Goal: Task Accomplishment & Management: Manage account settings

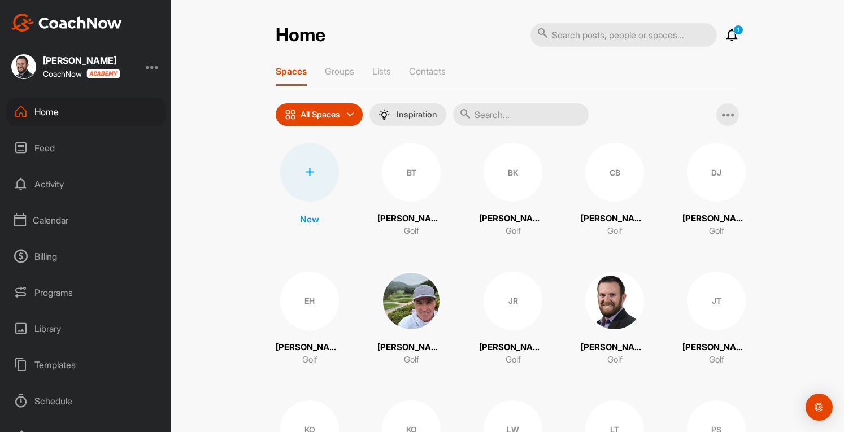
click at [50, 222] on div "Calendar" at bounding box center [85, 220] width 159 height 28
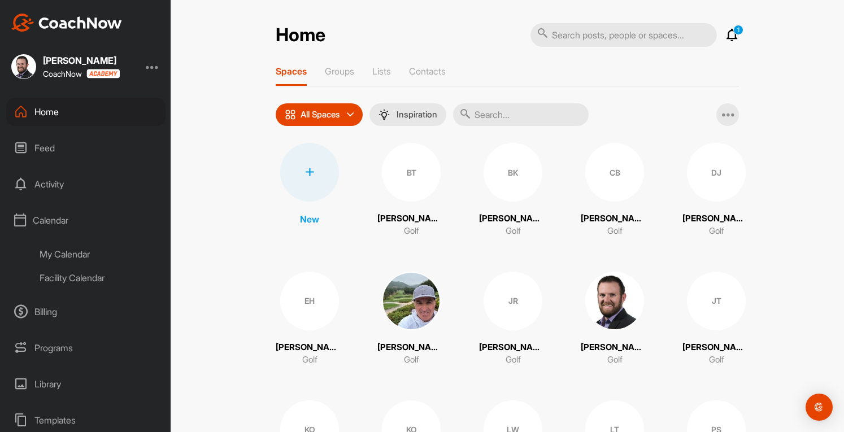
click at [90, 252] on div "My Calendar" at bounding box center [99, 254] width 134 height 24
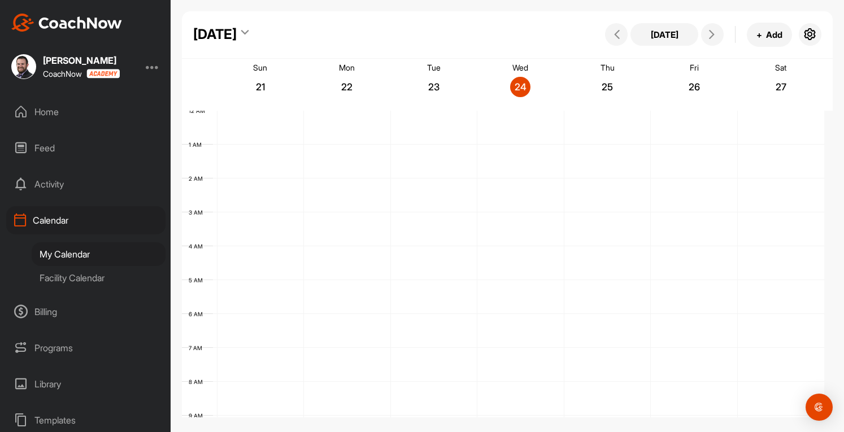
scroll to position [196, 0]
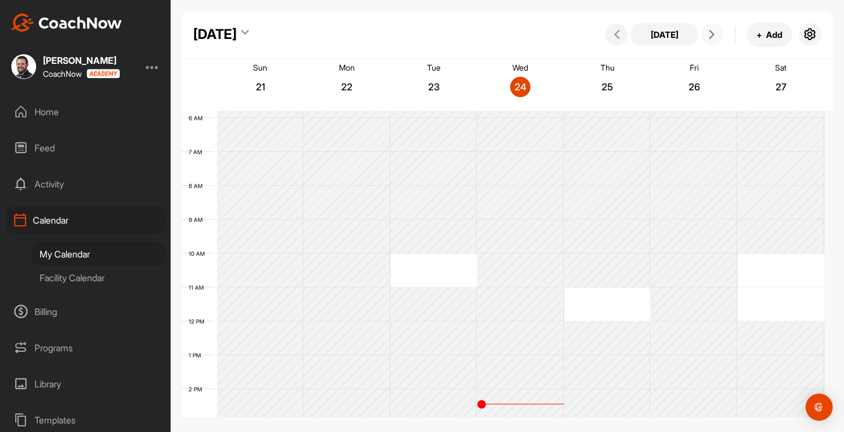
click at [713, 33] on icon at bounding box center [711, 34] width 9 height 9
click at [599, 307] on div "12 AM 1 AM 2 AM 3 AM 4 AM 5 AM 6 AM 7 AM 8 AM 9 AM 10 AM 11 AM 12 PM 1 PM 2 PM …" at bounding box center [503, 321] width 642 height 813
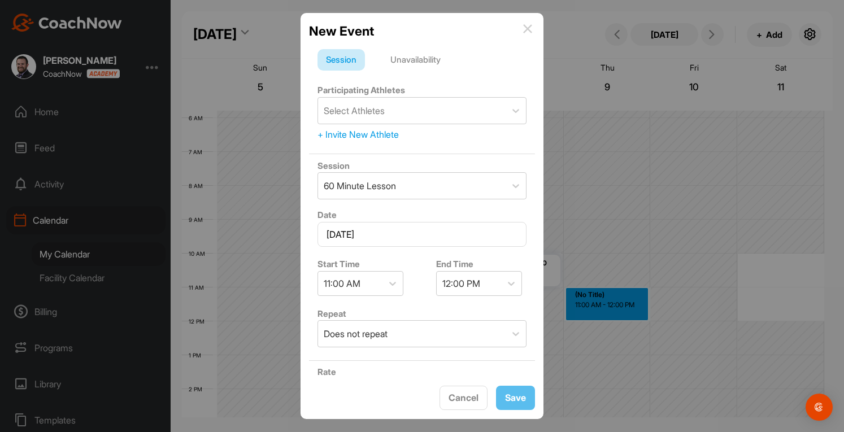
click at [420, 65] on div "Unavailability" at bounding box center [415, 59] width 67 height 21
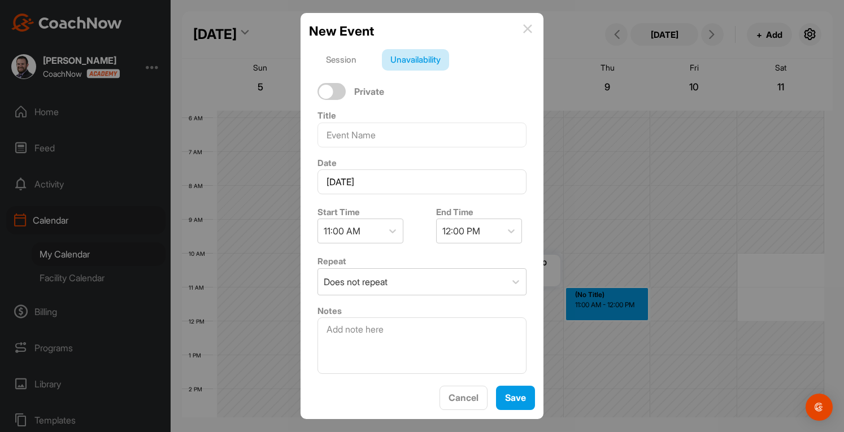
click at [364, 148] on div "Title" at bounding box center [422, 127] width 226 height 47
click at [365, 138] on input at bounding box center [421, 135] width 209 height 25
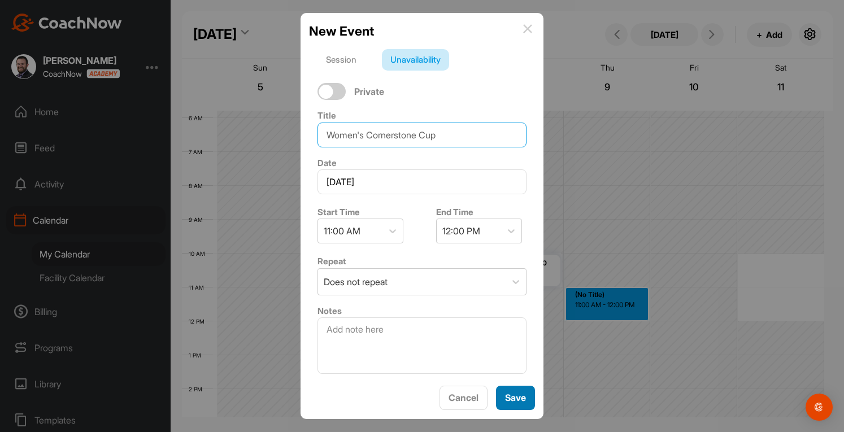
type input "Women's Cornerstone Cup"
click at [522, 398] on span "Save" at bounding box center [515, 397] width 21 height 11
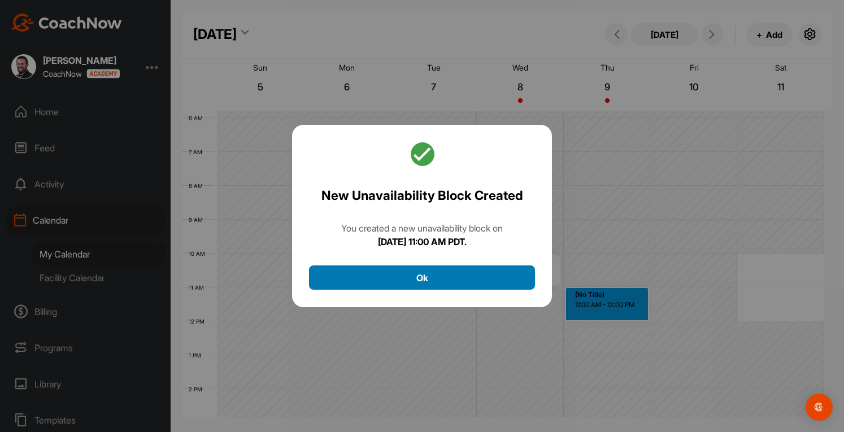
click at [455, 274] on button "Ok" at bounding box center [422, 277] width 226 height 24
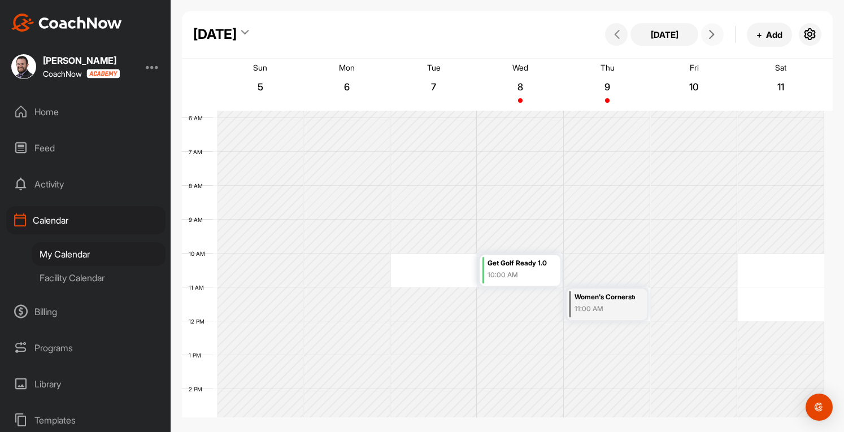
click at [717, 38] on span at bounding box center [712, 34] width 14 height 9
click at [608, 300] on div "12 AM 1 AM 2 AM 3 AM 4 AM 5 AM 6 AM 7 AM 8 AM 9 AM 10 AM 11 AM 12 PM 1 PM 2 PM …" at bounding box center [503, 321] width 642 height 813
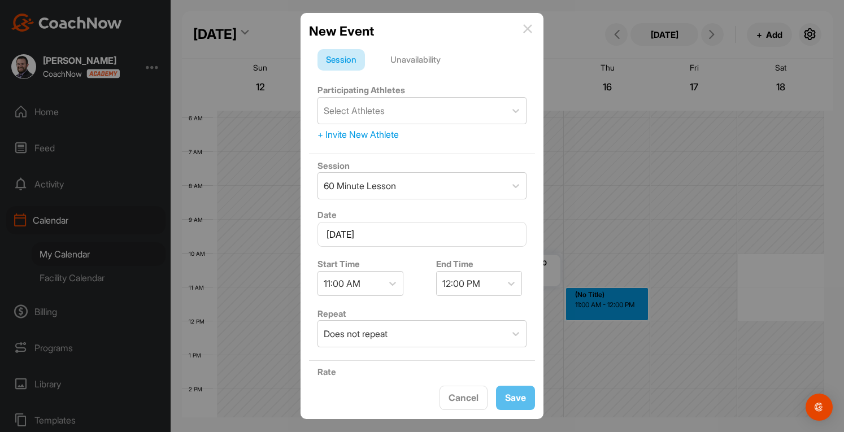
click at [417, 56] on div "Unavailability" at bounding box center [415, 59] width 67 height 21
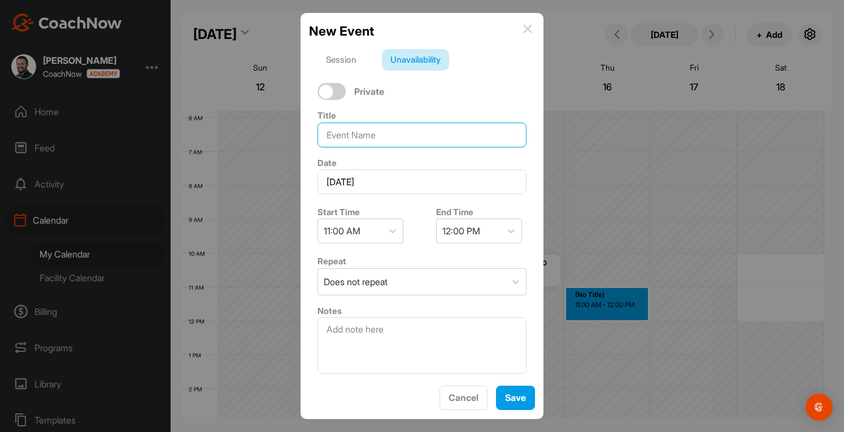
click at [368, 130] on input at bounding box center [421, 135] width 209 height 25
type input "The Tradition"
click at [526, 399] on button "Save" at bounding box center [515, 398] width 39 height 24
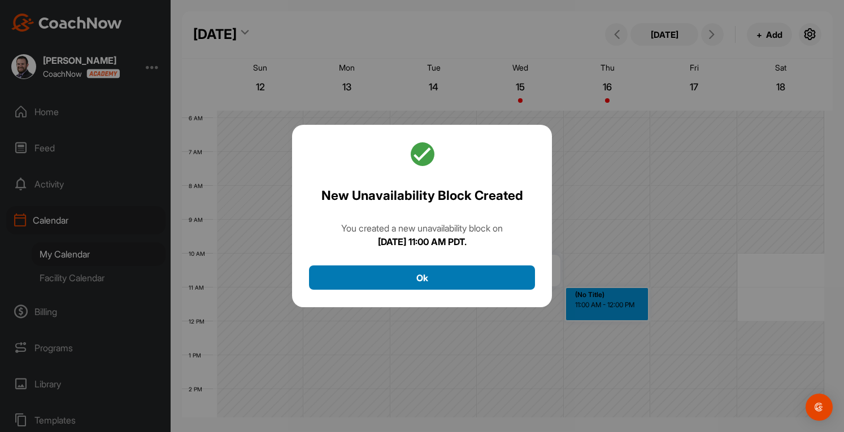
click at [446, 272] on button "Ok" at bounding box center [422, 277] width 226 height 24
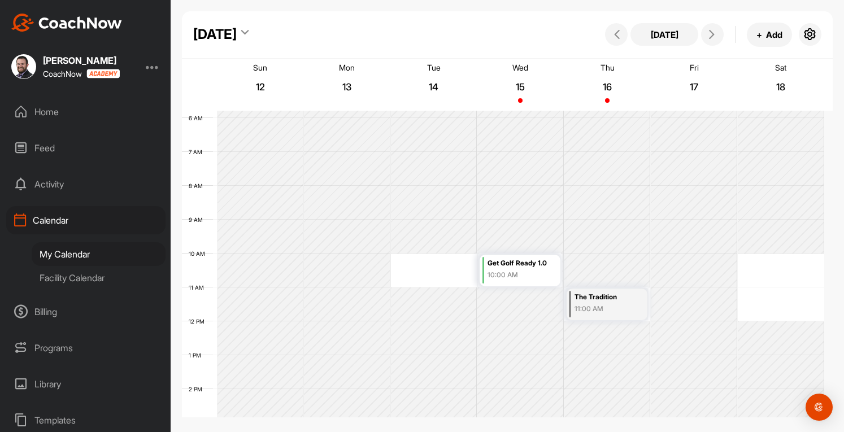
click at [782, 272] on div "12 AM 1 AM 2 AM 3 AM 4 AM 5 AM 6 AM 7 AM 8 AM 9 AM 10 AM 11 AM 12 PM 1 PM 2 PM …" at bounding box center [503, 321] width 642 height 813
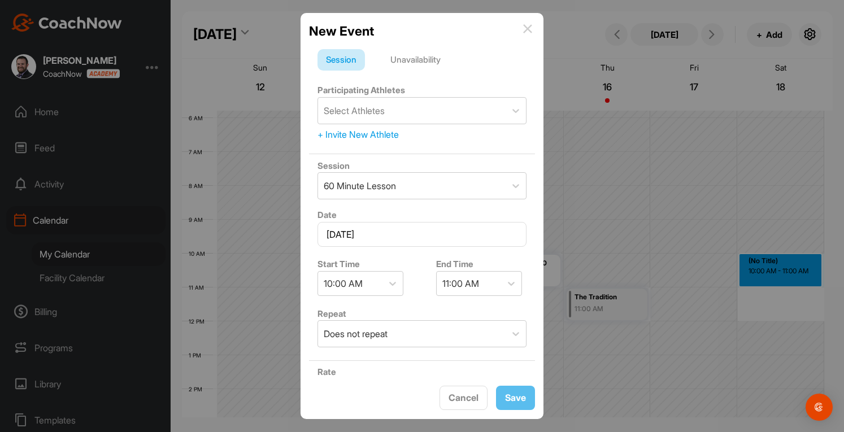
click at [425, 62] on div "Unavailability" at bounding box center [415, 59] width 67 height 21
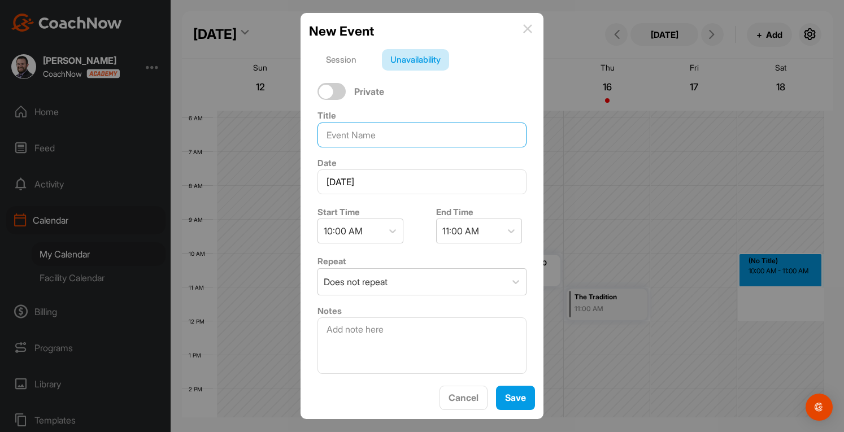
click at [372, 136] on input at bounding box center [421, 135] width 209 height 25
type input "The Tradition"
click at [475, 229] on div "11:00 AM" at bounding box center [469, 231] width 64 height 24
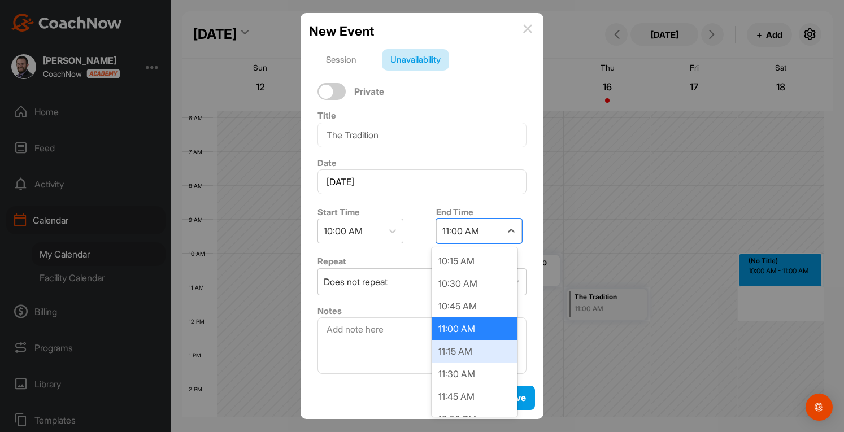
scroll to position [113, 0]
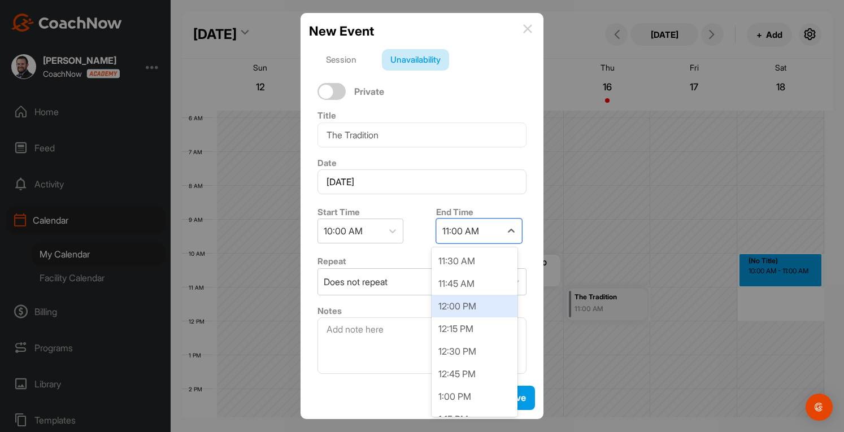
click at [464, 307] on div "12:00 PM" at bounding box center [474, 306] width 86 height 23
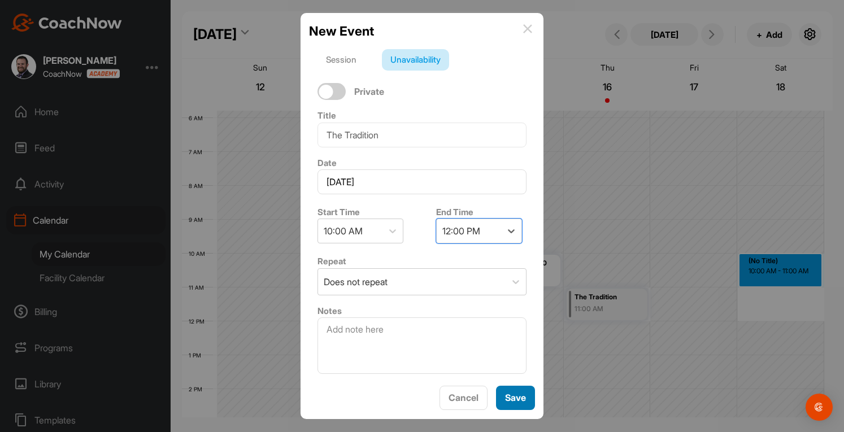
click at [516, 392] on span "Save" at bounding box center [515, 397] width 21 height 11
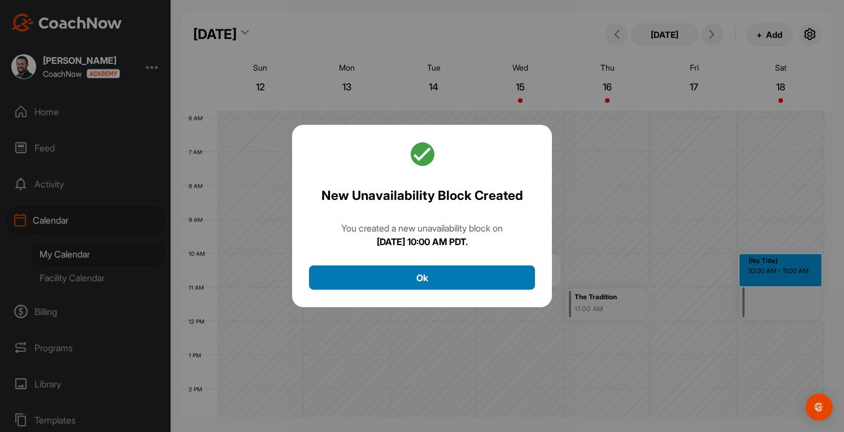
click at [470, 272] on button "Ok" at bounding box center [422, 277] width 226 height 24
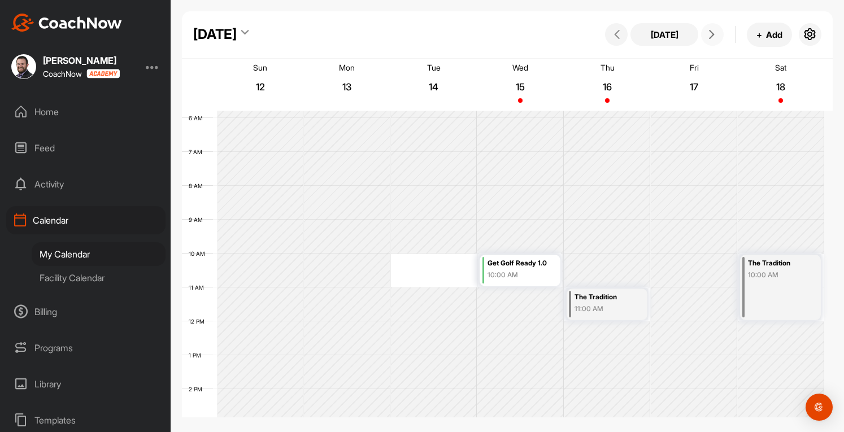
click at [714, 34] on icon at bounding box center [711, 34] width 9 height 9
